Goal: Task Accomplishment & Management: Manage account settings

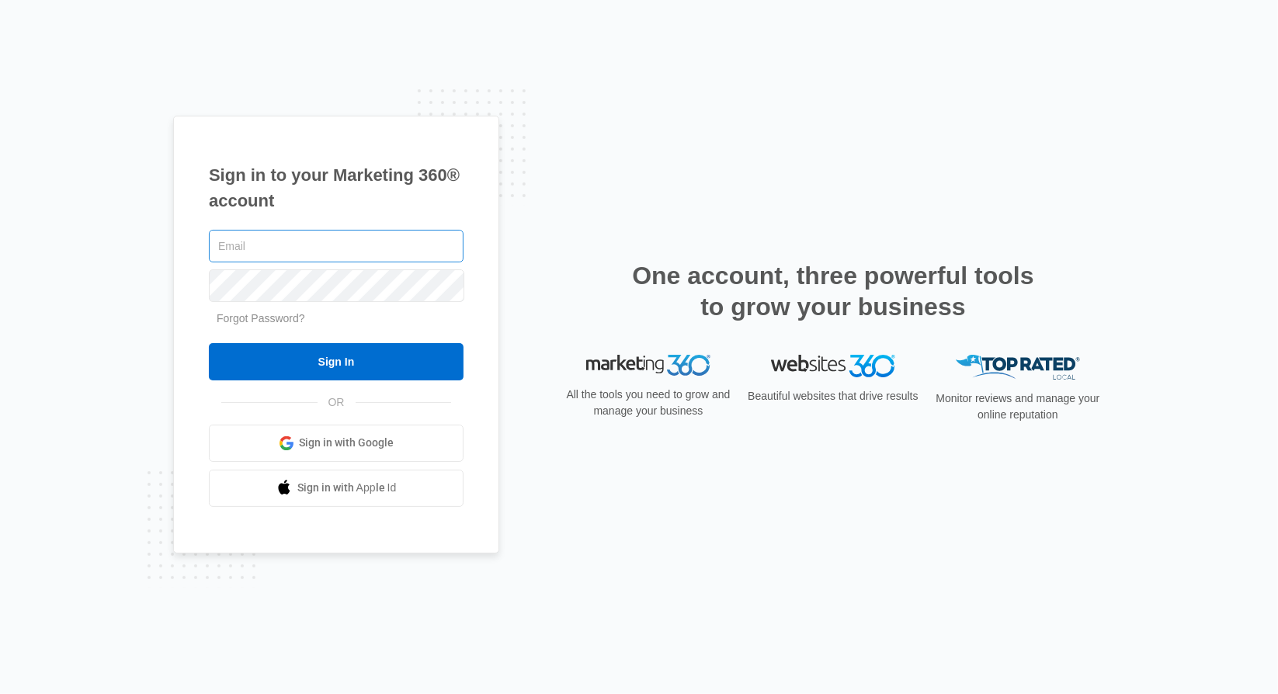
click at [234, 249] on input "text" at bounding box center [336, 246] width 255 height 33
type input "[PERSON_NAME][EMAIL_ADDRESS][DOMAIN_NAME]"
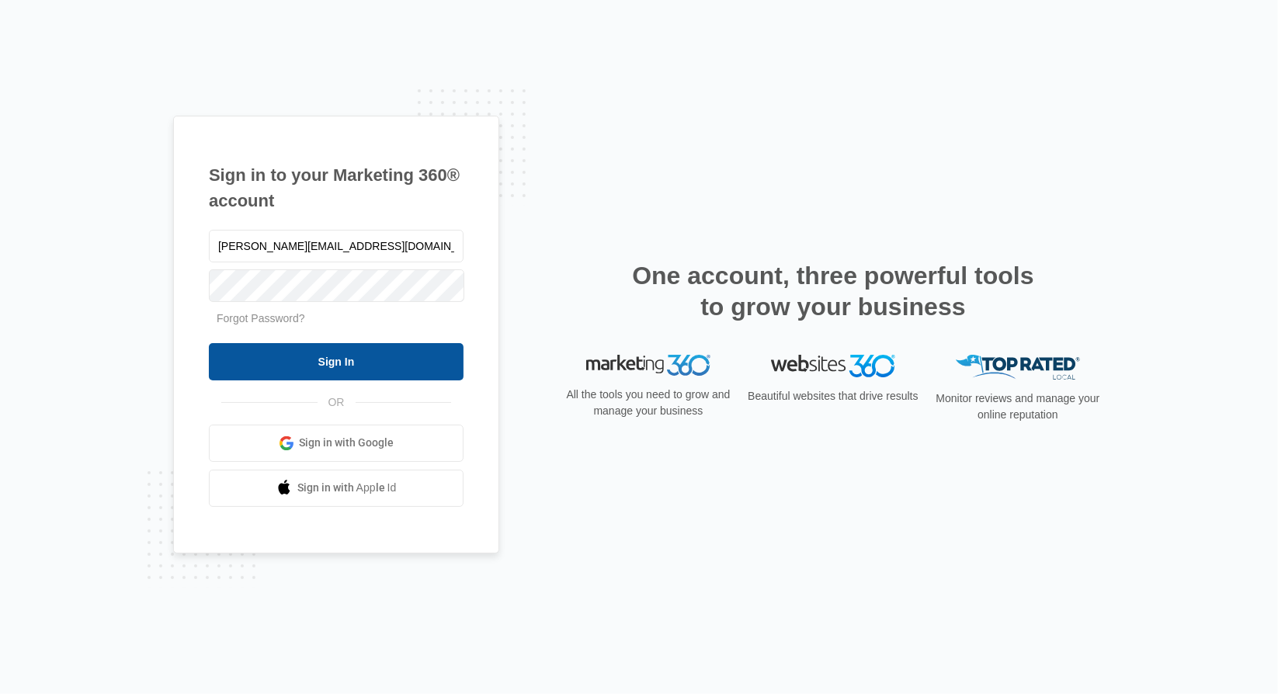
click at [389, 375] on input "Sign In" at bounding box center [336, 361] width 255 height 37
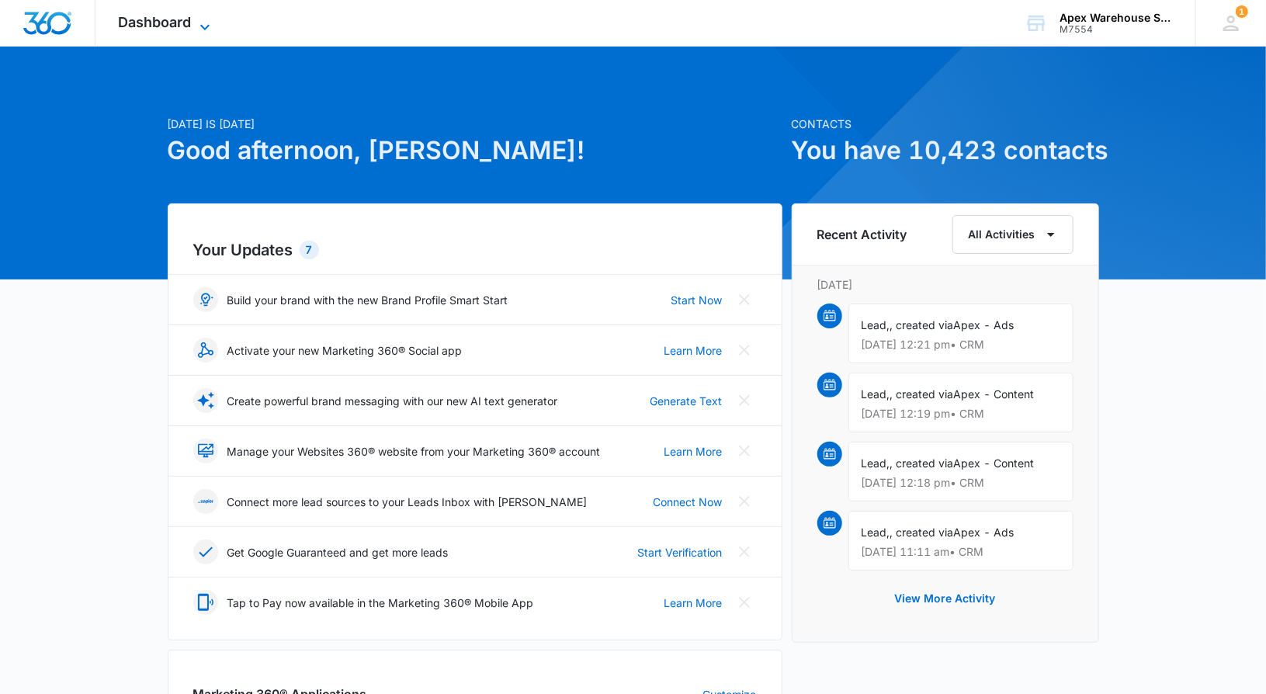
click at [208, 26] on icon at bounding box center [204, 26] width 9 height 5
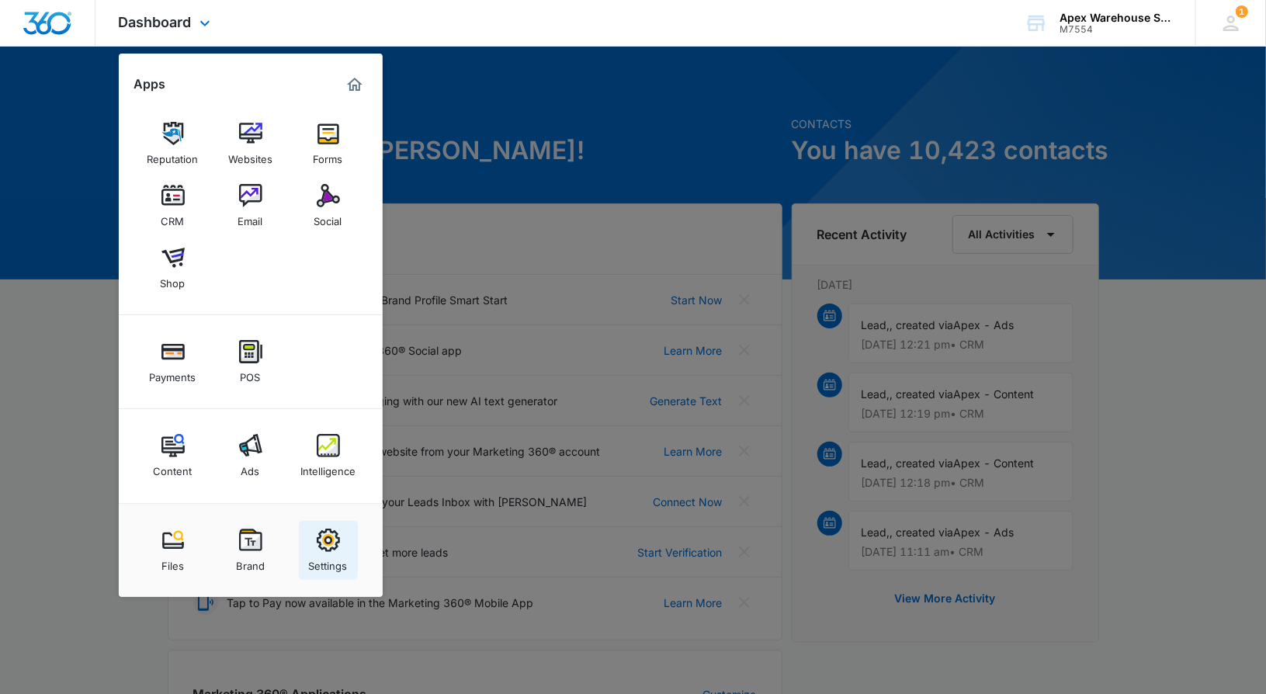
click at [323, 546] on img at bounding box center [328, 540] width 23 height 23
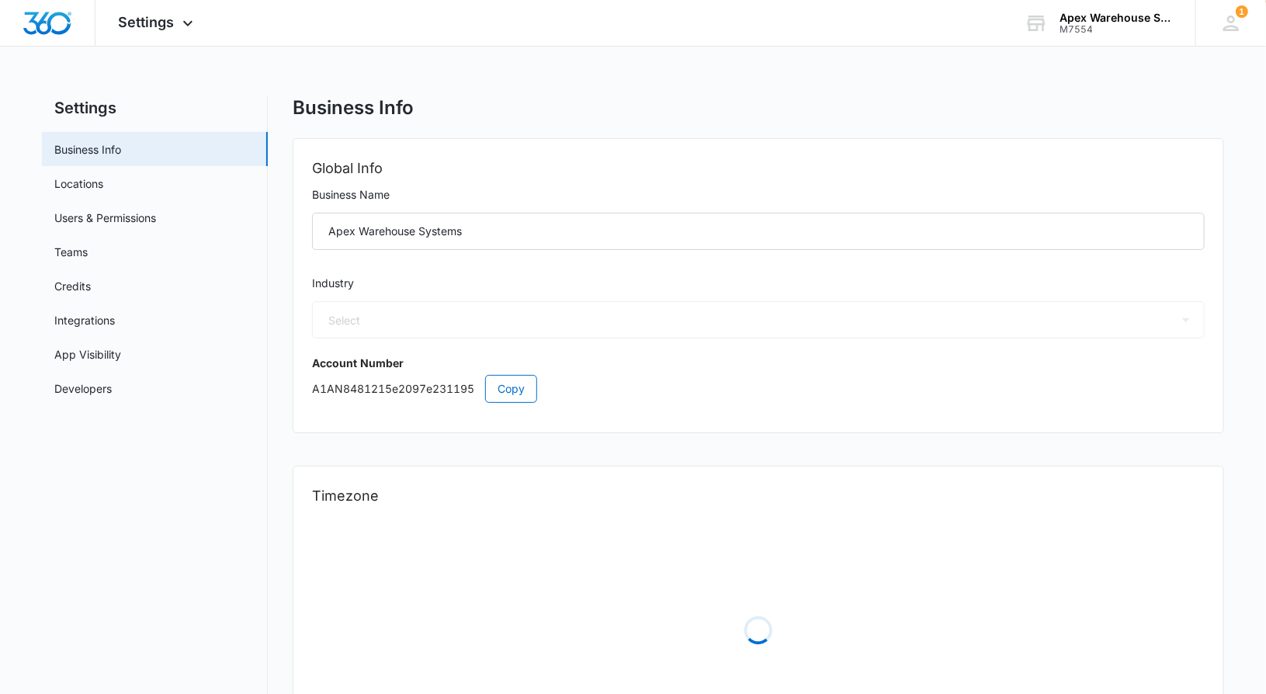
select select "US"
select select "America/New_York"
select select "33"
click at [91, 293] on link "Credits" at bounding box center [72, 286] width 36 height 16
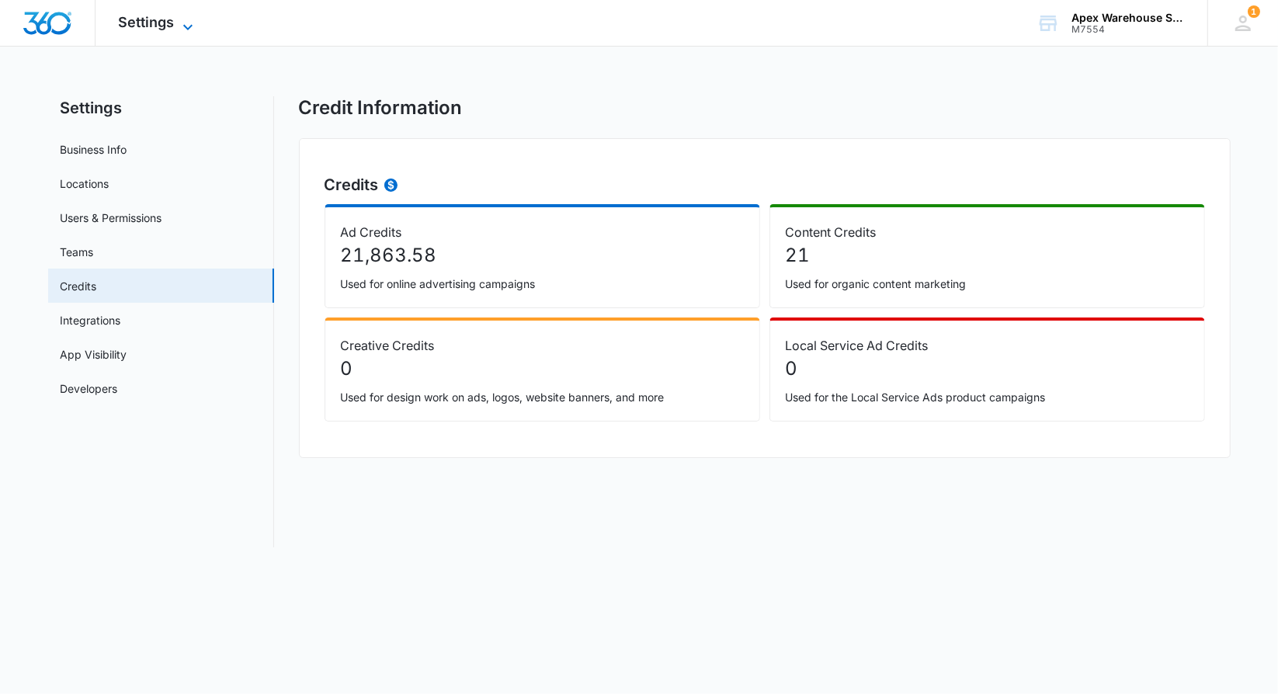
click at [153, 27] on span "Settings" at bounding box center [147, 22] width 56 height 16
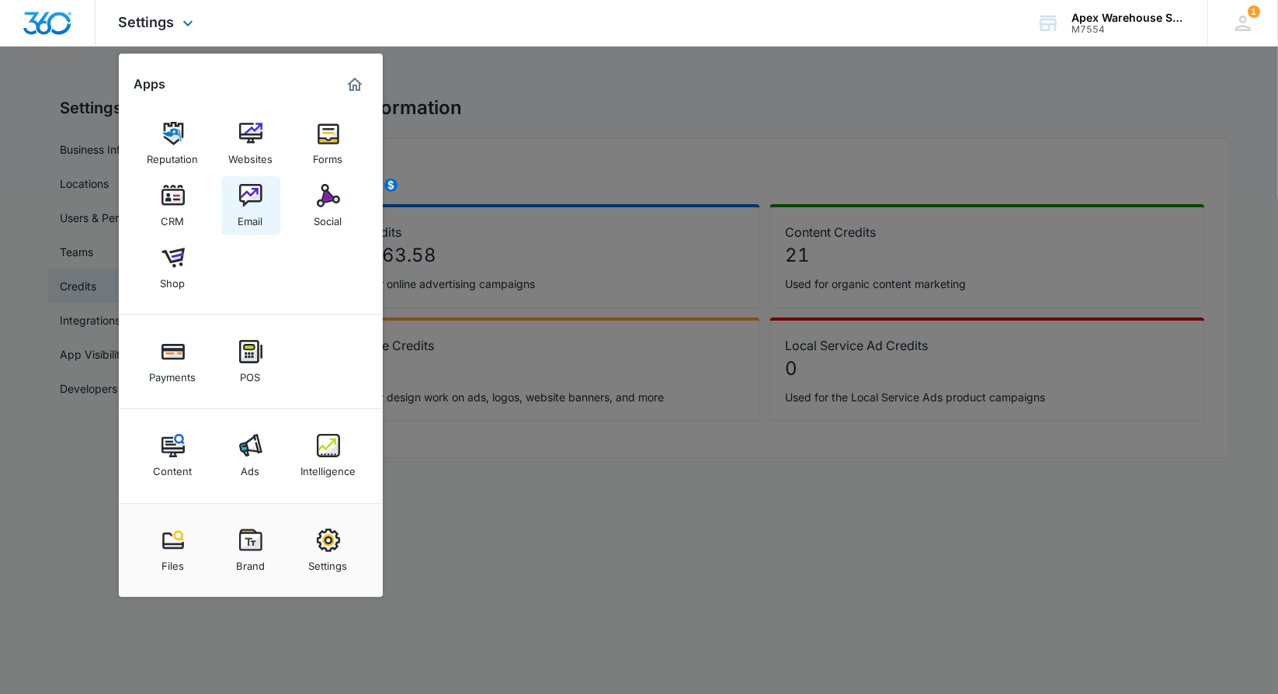
click at [265, 195] on link "Email" at bounding box center [250, 205] width 59 height 59
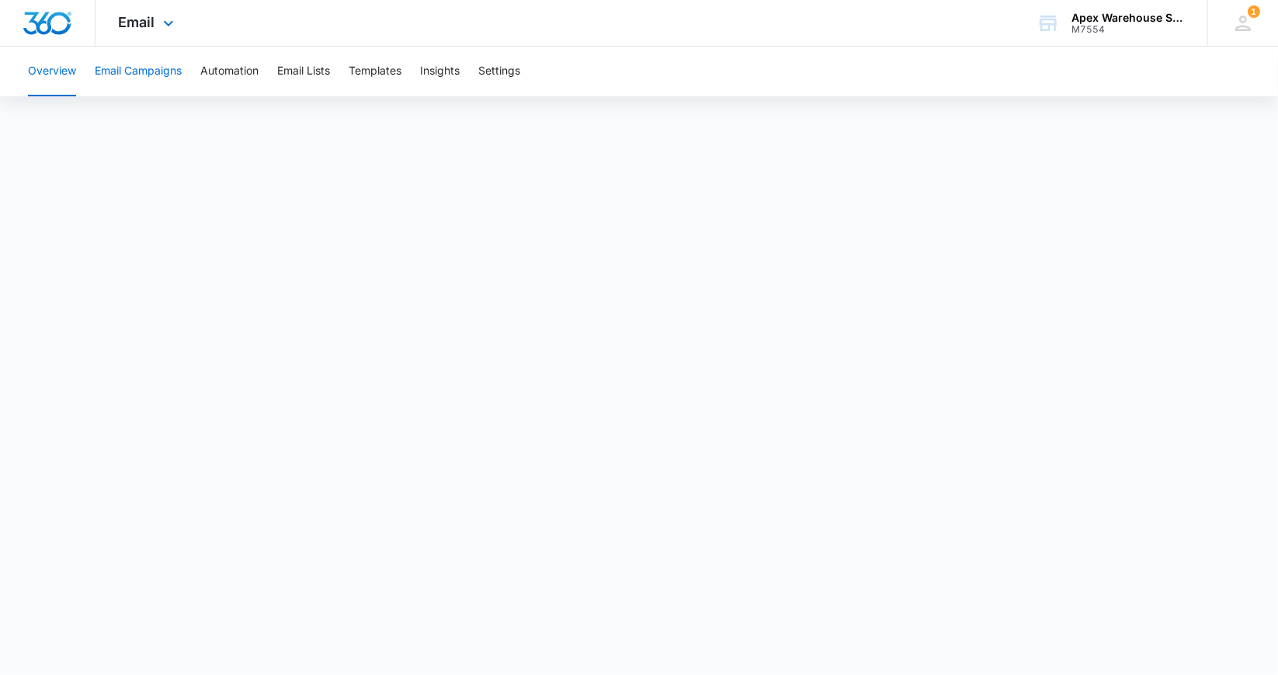
click at [110, 69] on button "Email Campaigns" at bounding box center [138, 72] width 87 height 50
